Goal: Information Seeking & Learning: Find specific fact

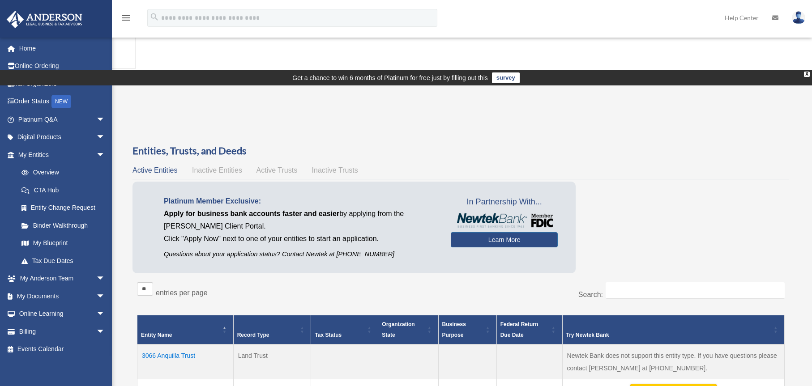
scroll to position [92, 0]
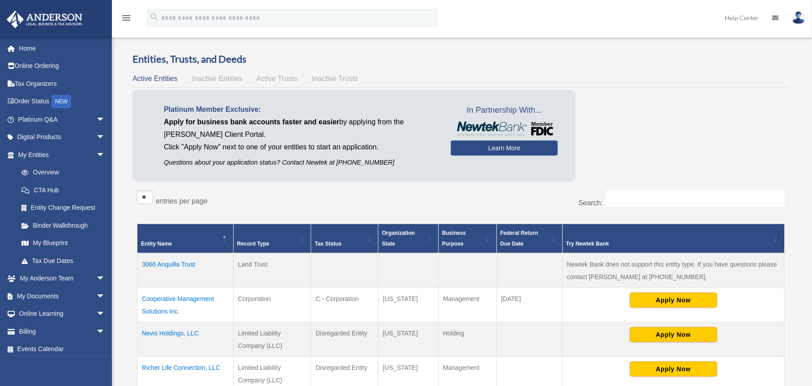
drag, startPoint x: 202, startPoint y: 259, endPoint x: 141, endPoint y: 259, distance: 60.4
click at [141, 322] on td "Nevis Holdings, LLC" at bounding box center [185, 339] width 96 height 34
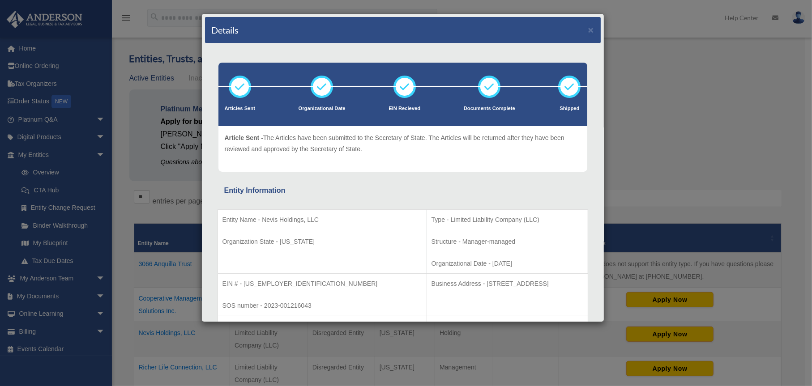
drag, startPoint x: 152, startPoint y: 258, endPoint x: 409, endPoint y: 233, distance: 258.1
click at [427, 233] on td "Type - Limited Liability Company (LLC) Structure - Manager-managed Organization…" at bounding box center [507, 241] width 161 height 64
drag, startPoint x: 322, startPoint y: 219, endPoint x: 261, endPoint y: 220, distance: 60.9
click at [261, 220] on p "Entity Name - Nevis Holdings, LLC" at bounding box center [322, 219] width 200 height 11
copy p "Nevis Holdings, LLC"
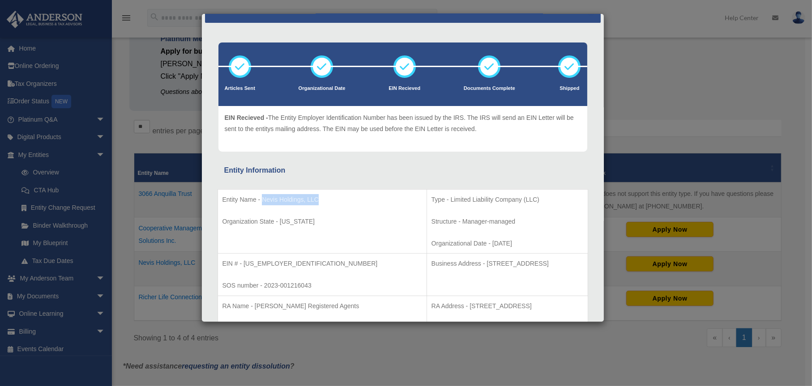
scroll to position [0, 0]
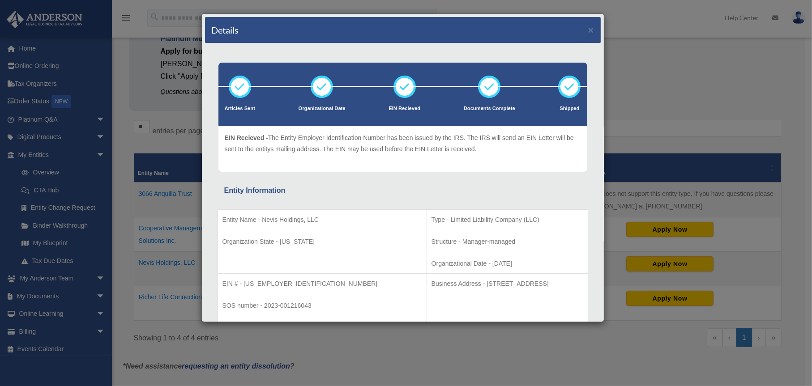
click at [529, 186] on div "Entity Information" at bounding box center [402, 190] width 357 height 13
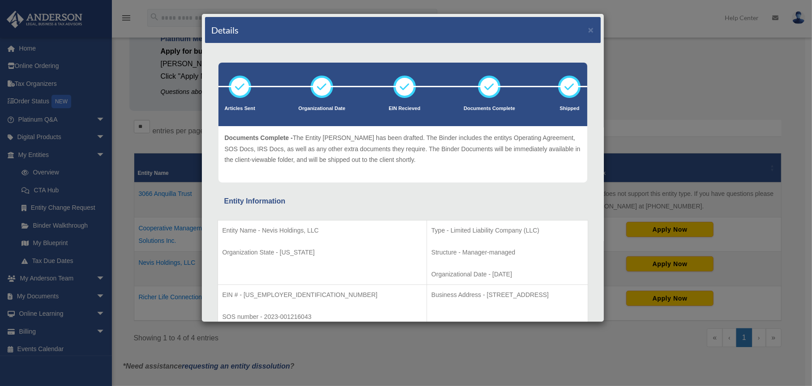
click at [480, 95] on icon at bounding box center [489, 86] width 27 height 27
click at [588, 27] on button "×" at bounding box center [591, 29] width 6 height 9
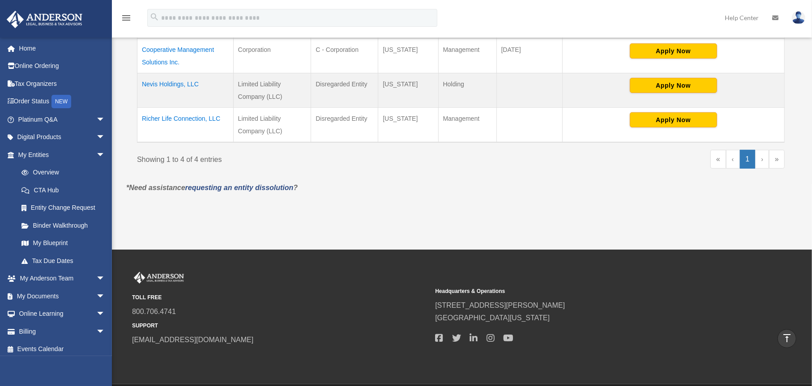
scroll to position [226, 0]
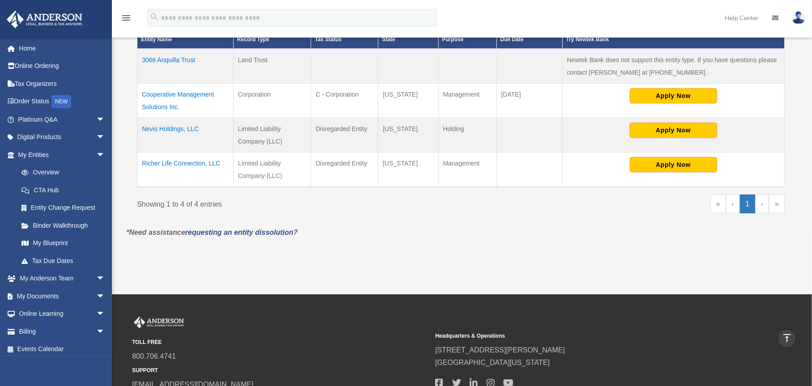
click at [170, 128] on td "Nevis Holdings, LLC" at bounding box center [185, 135] width 96 height 34
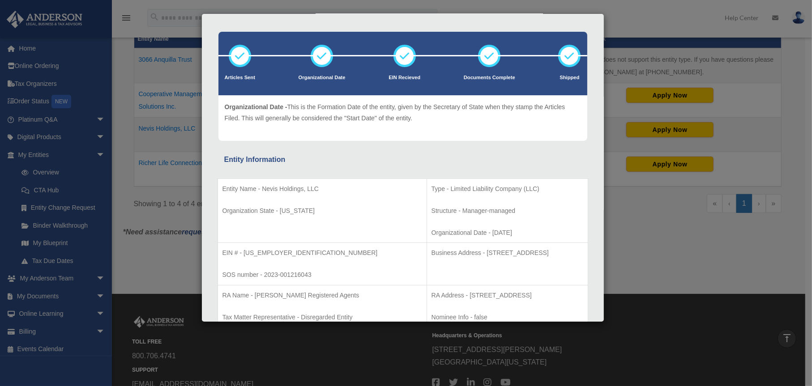
scroll to position [0, 0]
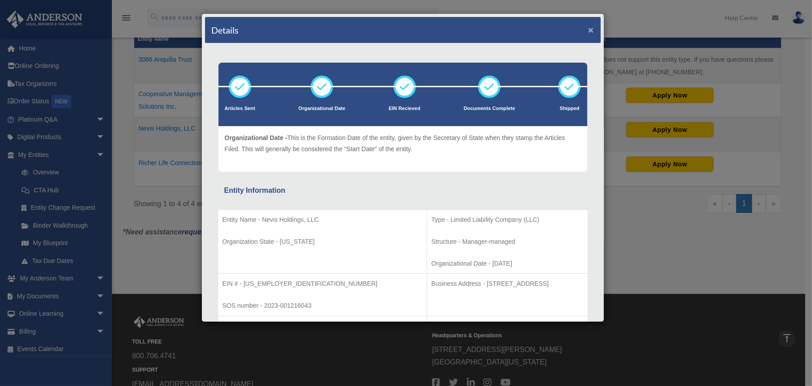
click at [588, 28] on button "×" at bounding box center [591, 29] width 6 height 9
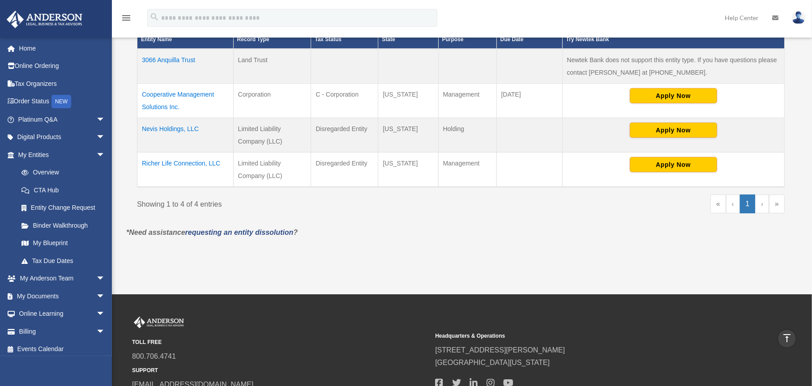
click at [175, 160] on td "Richer Life Connection, LLC" at bounding box center [185, 169] width 96 height 35
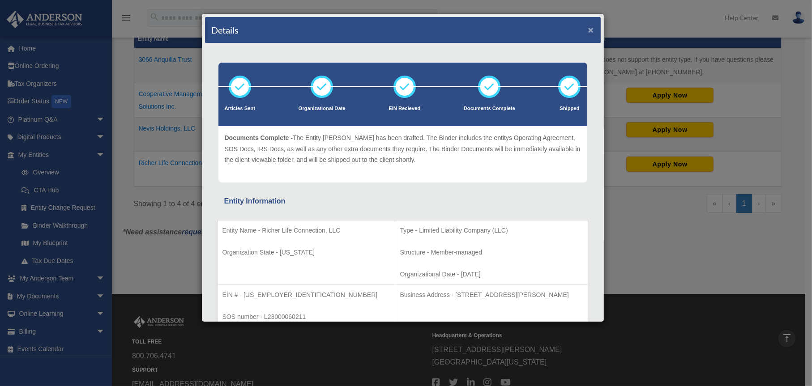
click at [588, 29] on button "×" at bounding box center [591, 29] width 6 height 9
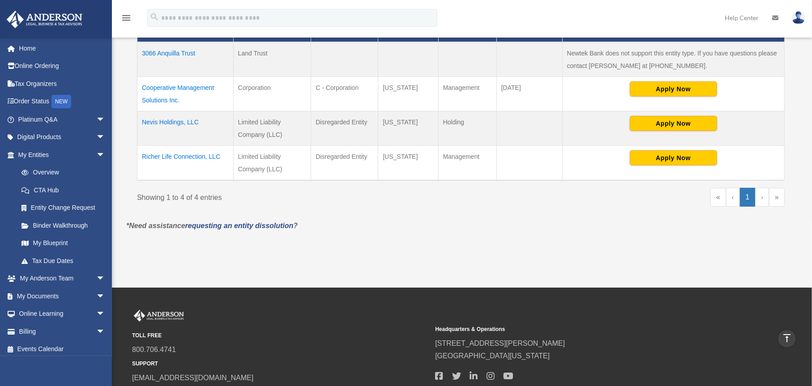
scroll to position [212, 0]
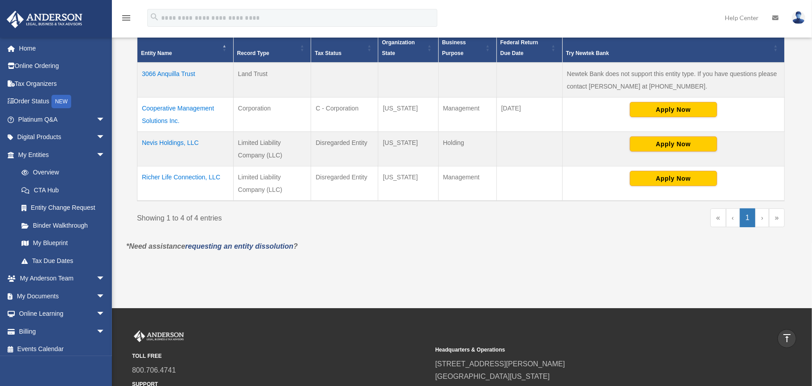
click at [187, 108] on td "Cooperative Management Solutions Inc." at bounding box center [185, 114] width 96 height 34
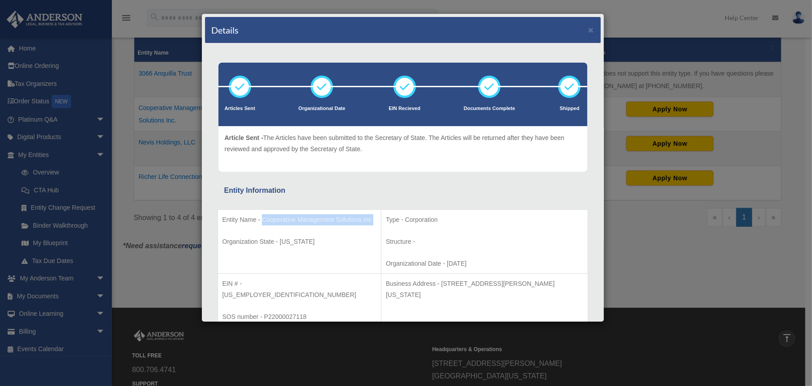
drag, startPoint x: 264, startPoint y: 218, endPoint x: 277, endPoint y: 231, distance: 18.0
click at [277, 226] on p "Entity Name - Cooperative Management Solutions Inc." at bounding box center [299, 219] width 154 height 11
copy p "Cooperative Management Solutions Inc."
